Goal: Check status: Check status

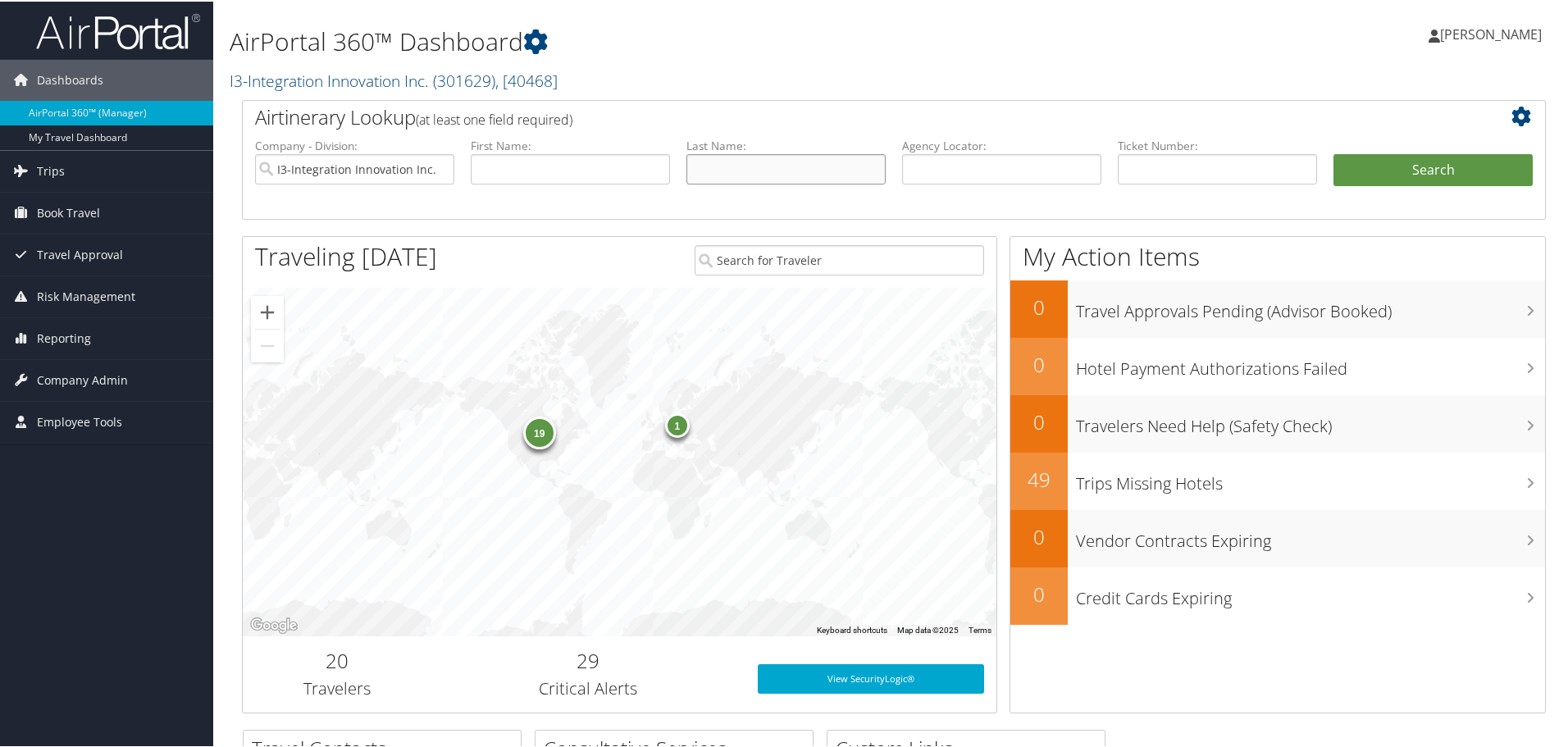
click at [732, 163] on input "text" at bounding box center [786, 167] width 199 height 30
type input "[PERSON_NAME]"
click at [1334, 152] on button "Search" at bounding box center [1433, 169] width 199 height 33
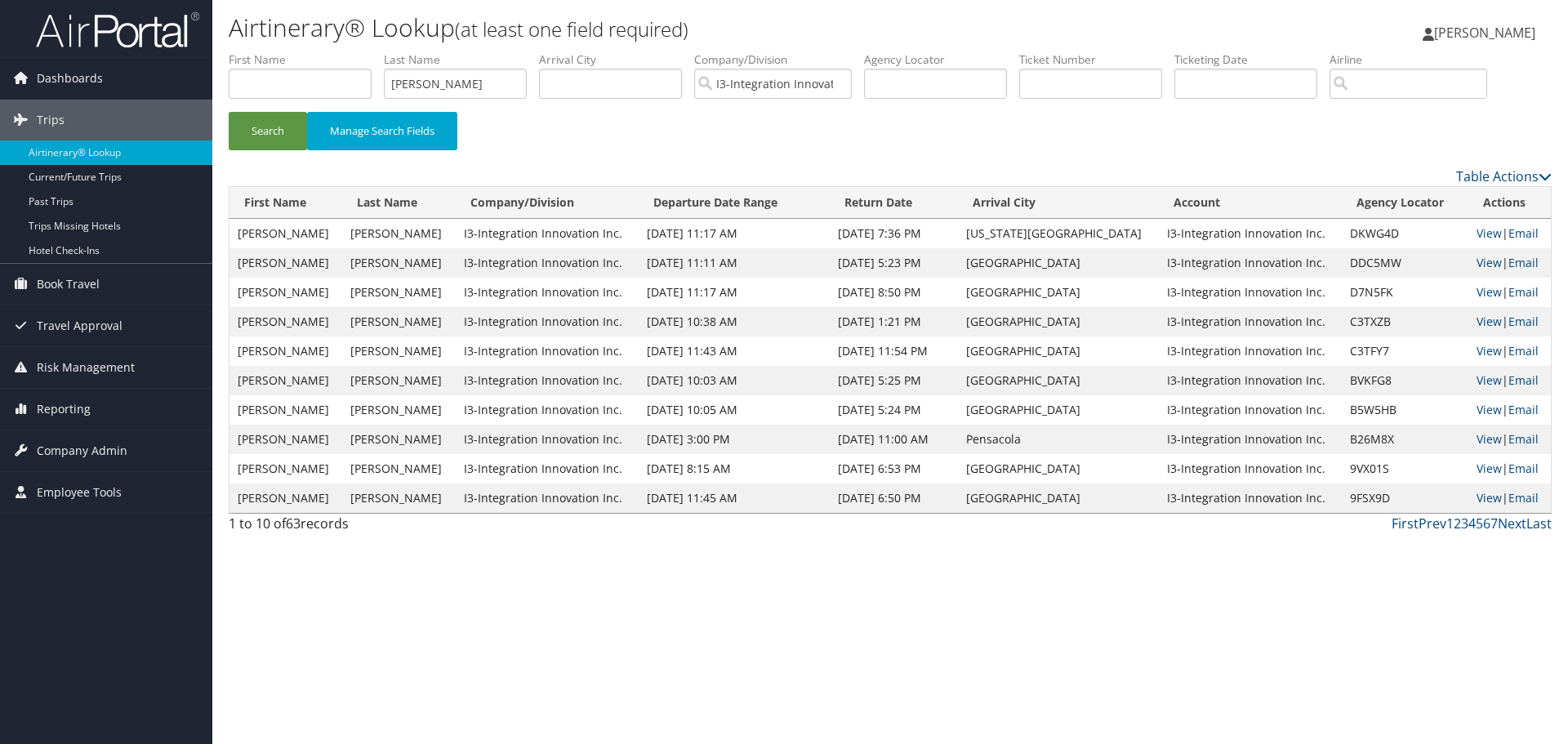
click at [733, 605] on div "Airtinerary® Lookup (at least one field required) Haley Hughes Haley Hughes My …" at bounding box center [890, 372] width 1356 height 744
click at [1477, 287] on link "View" at bounding box center [1489, 292] width 26 height 16
